Goal: Task Accomplishment & Management: Use online tool/utility

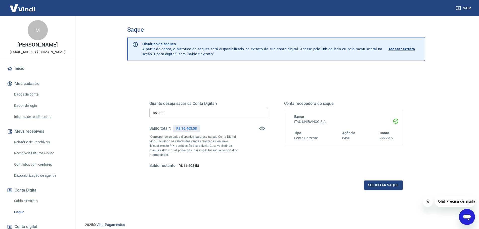
click at [160, 115] on input "R$ 0,00" at bounding box center [208, 112] width 119 height 9
type input "R$ 15.000,00"
